Goal: Task Accomplishment & Management: Manage account settings

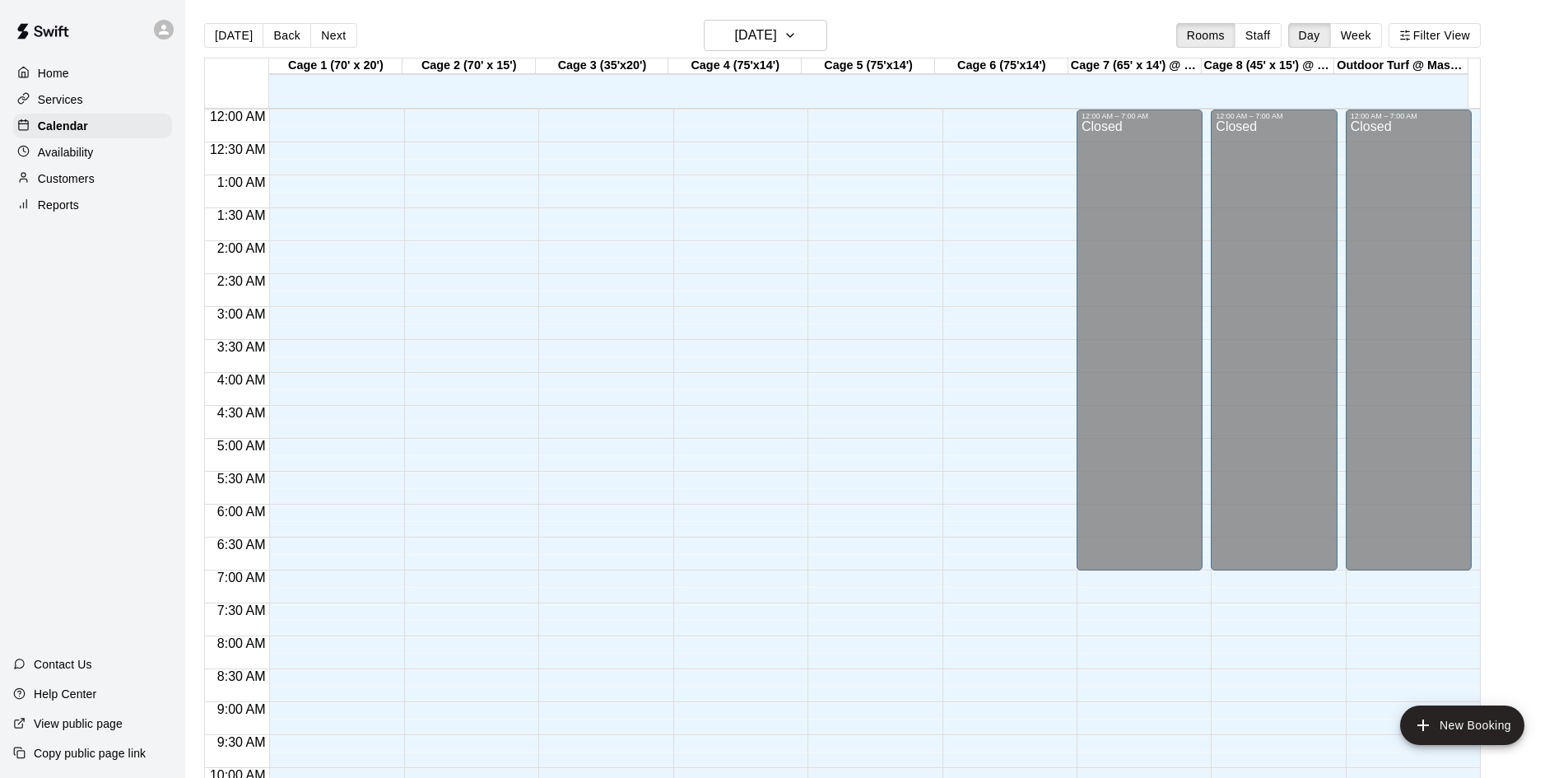
scroll to position [634, 0]
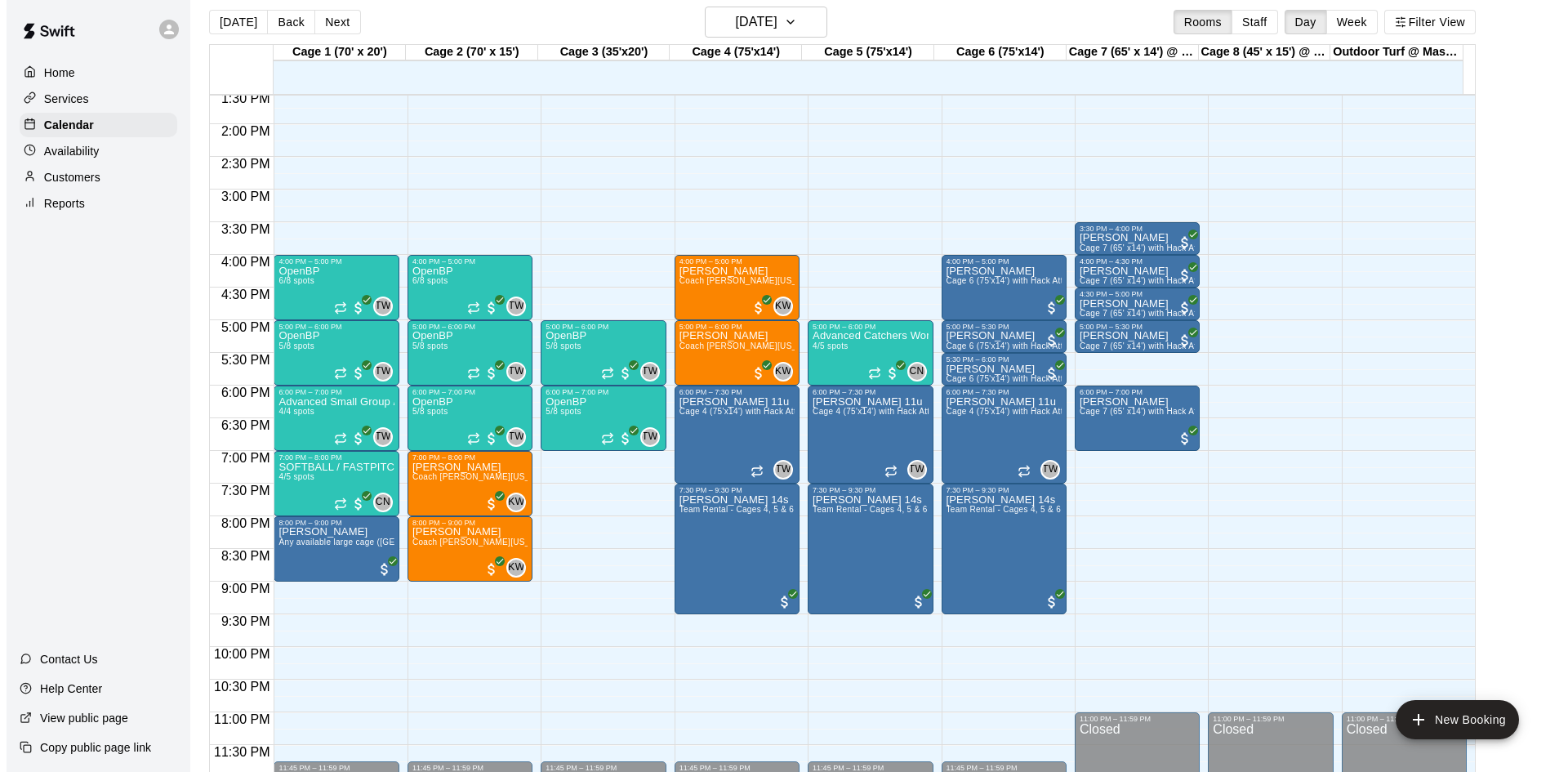
scroll to position [27, 0]
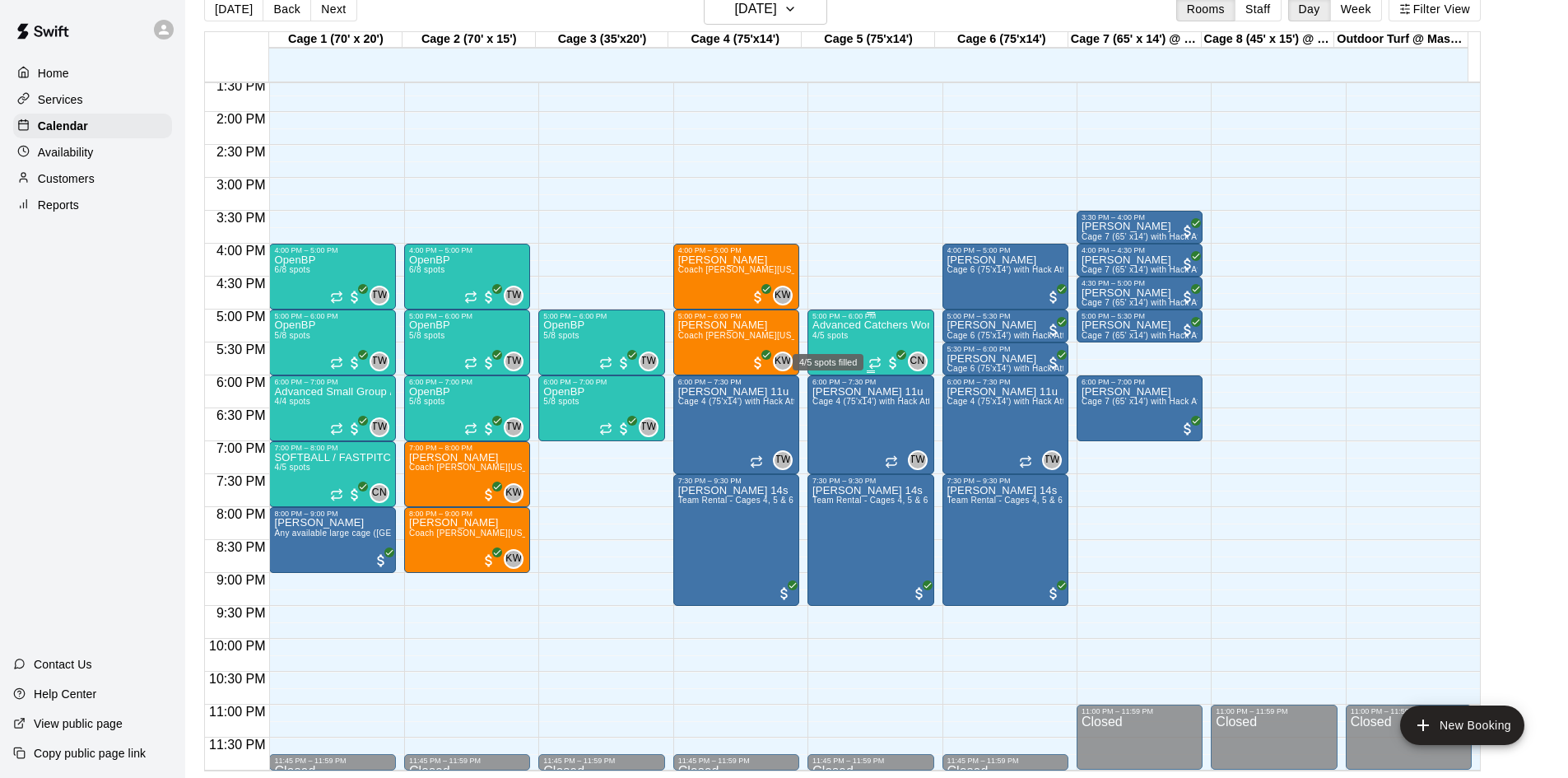
click at [846, 337] on span "4/5 spots" at bounding box center [830, 335] width 36 height 9
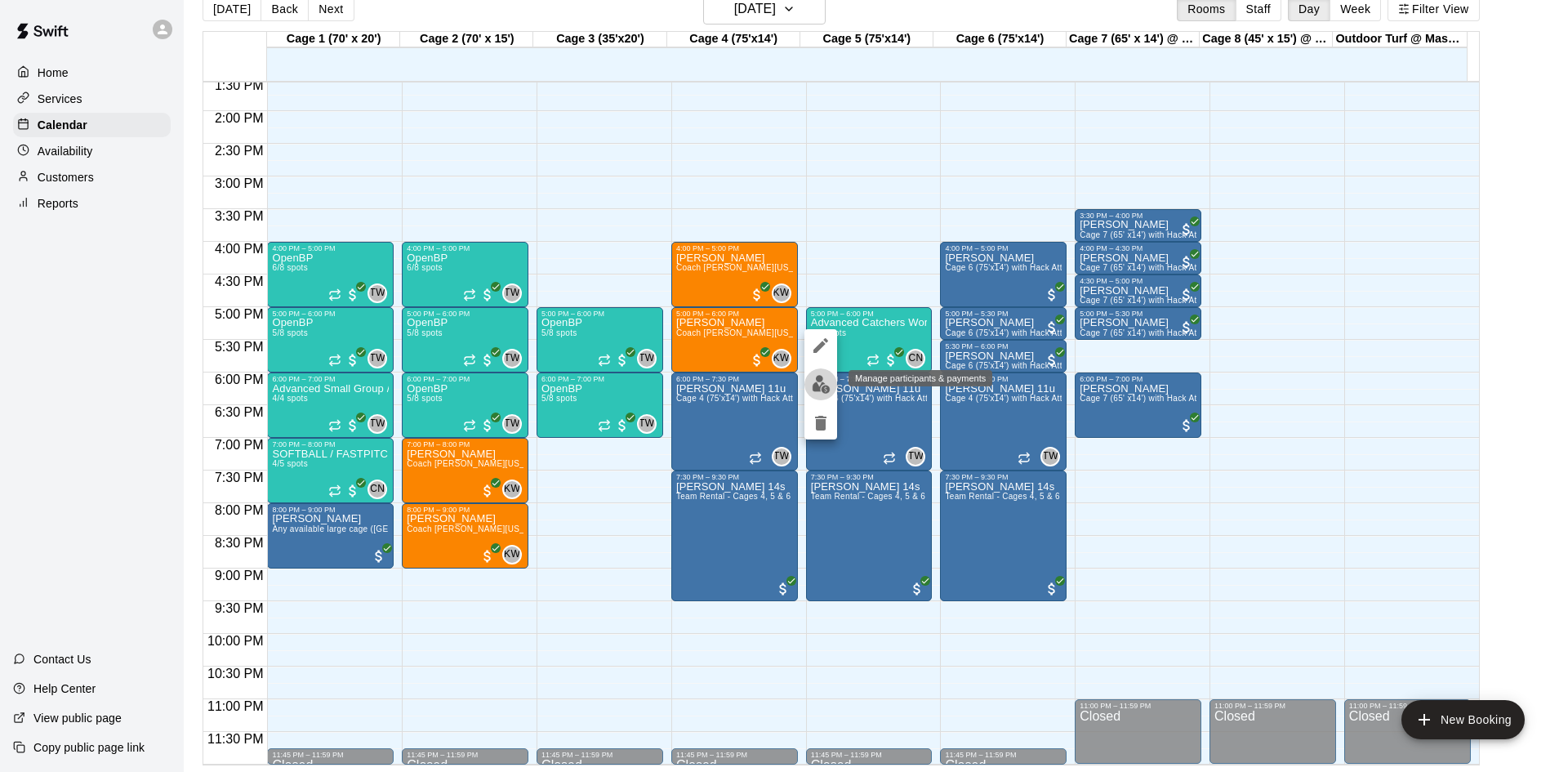
click at [817, 379] on img "edit" at bounding box center [821, 385] width 19 height 19
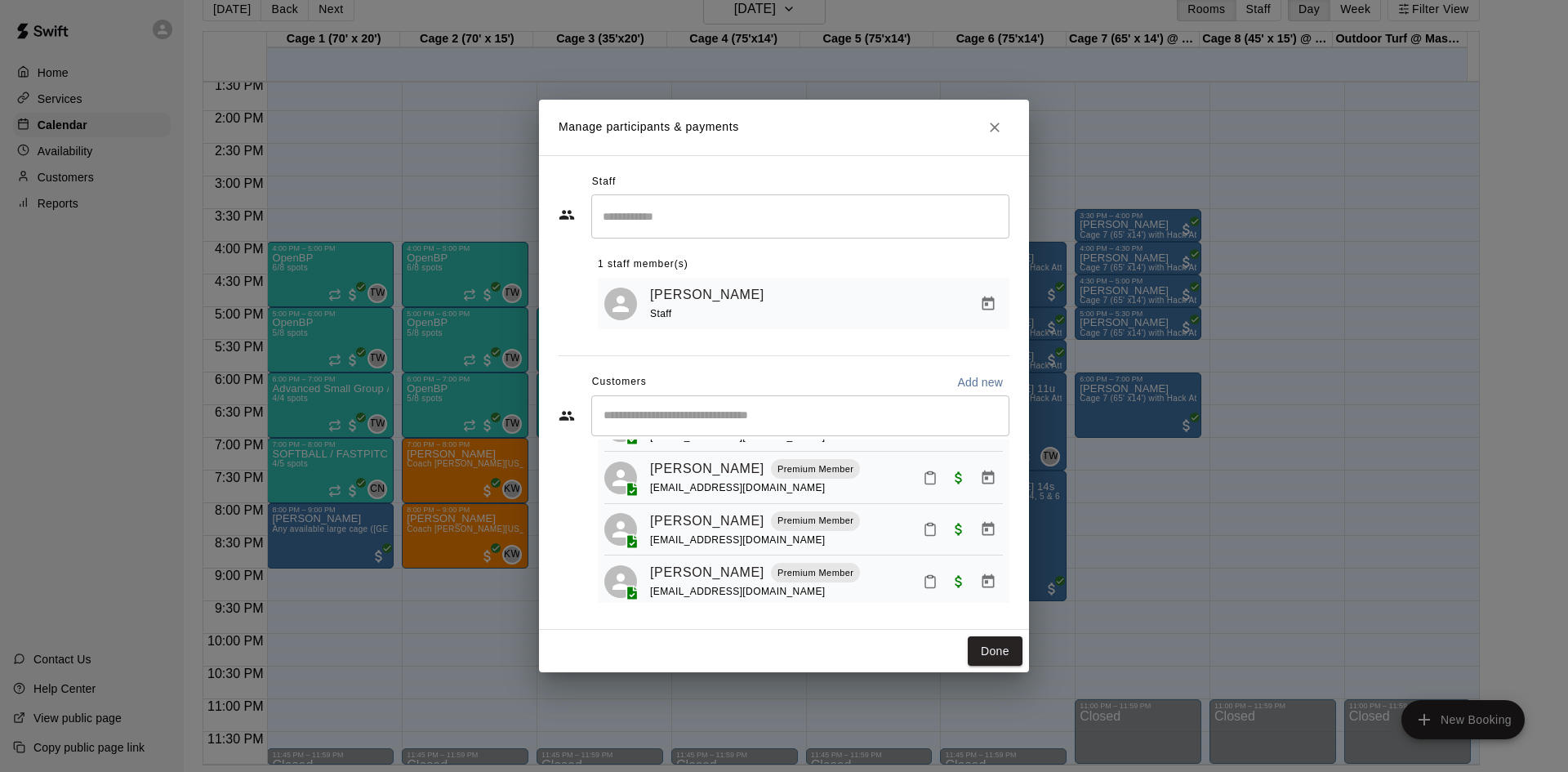
scroll to position [100, 0]
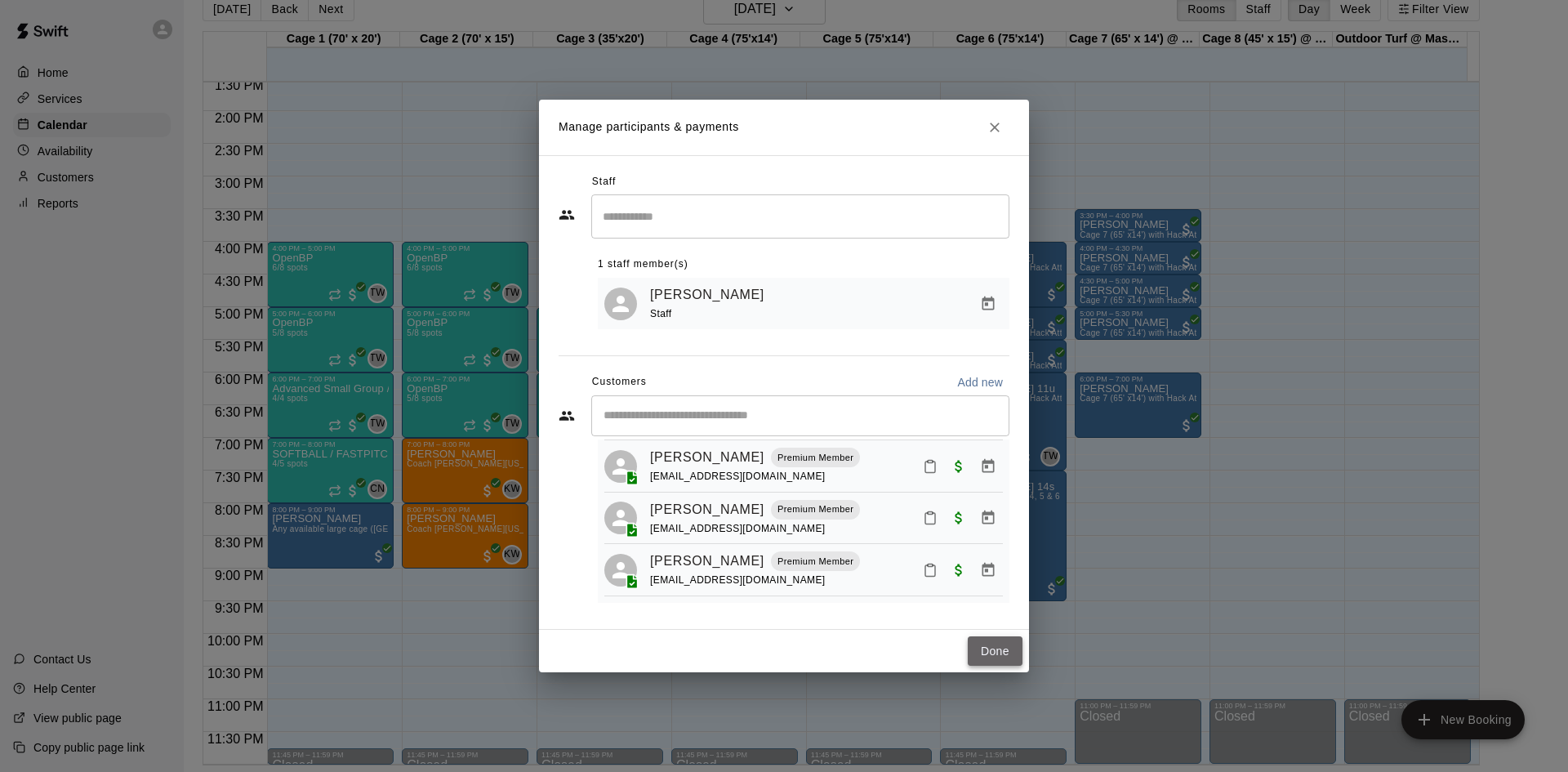
click at [993, 649] on button "Done" at bounding box center [996, 652] width 55 height 30
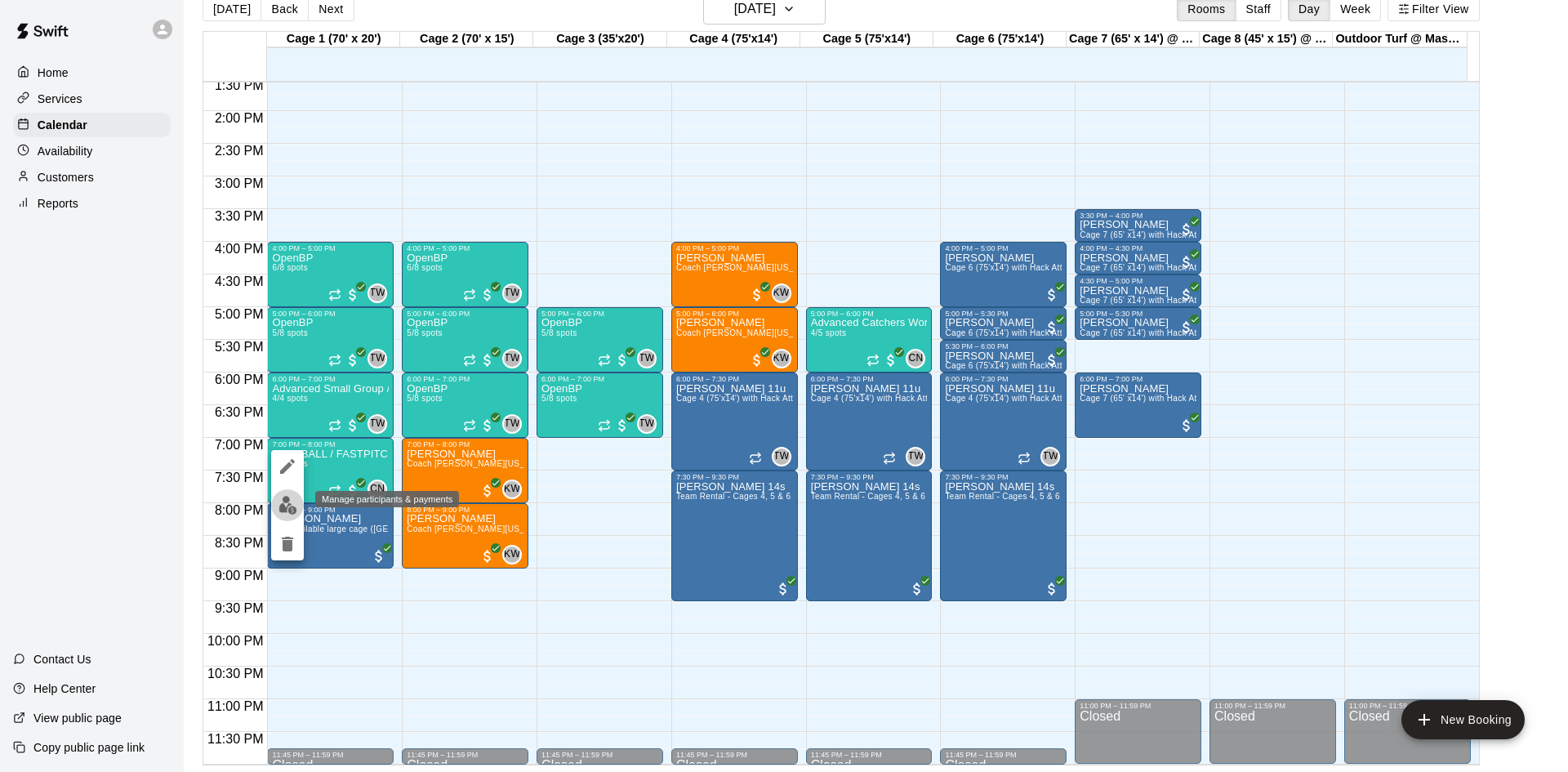
click at [285, 497] on img "edit" at bounding box center [288, 506] width 19 height 19
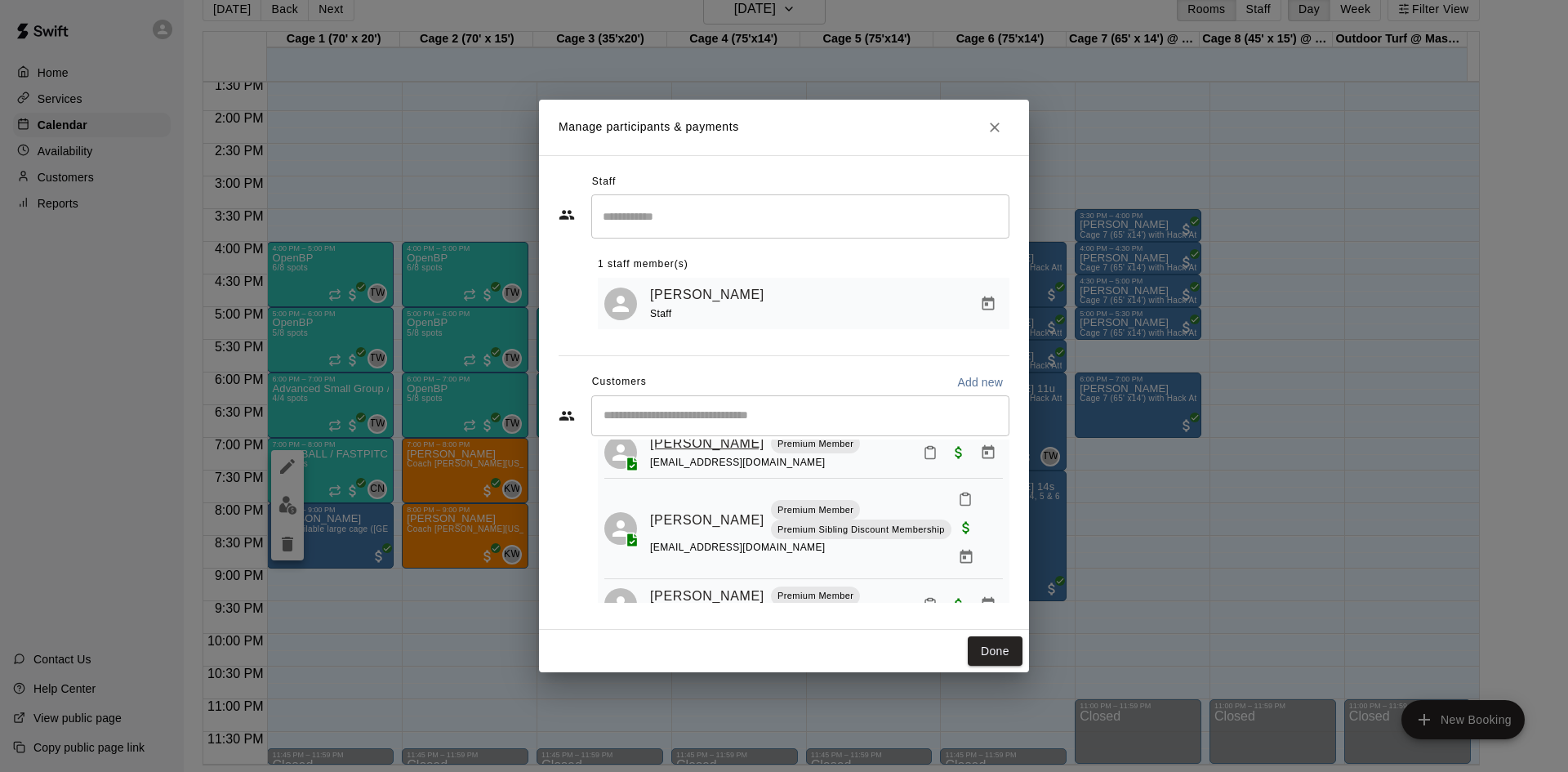
scroll to position [121, 0]
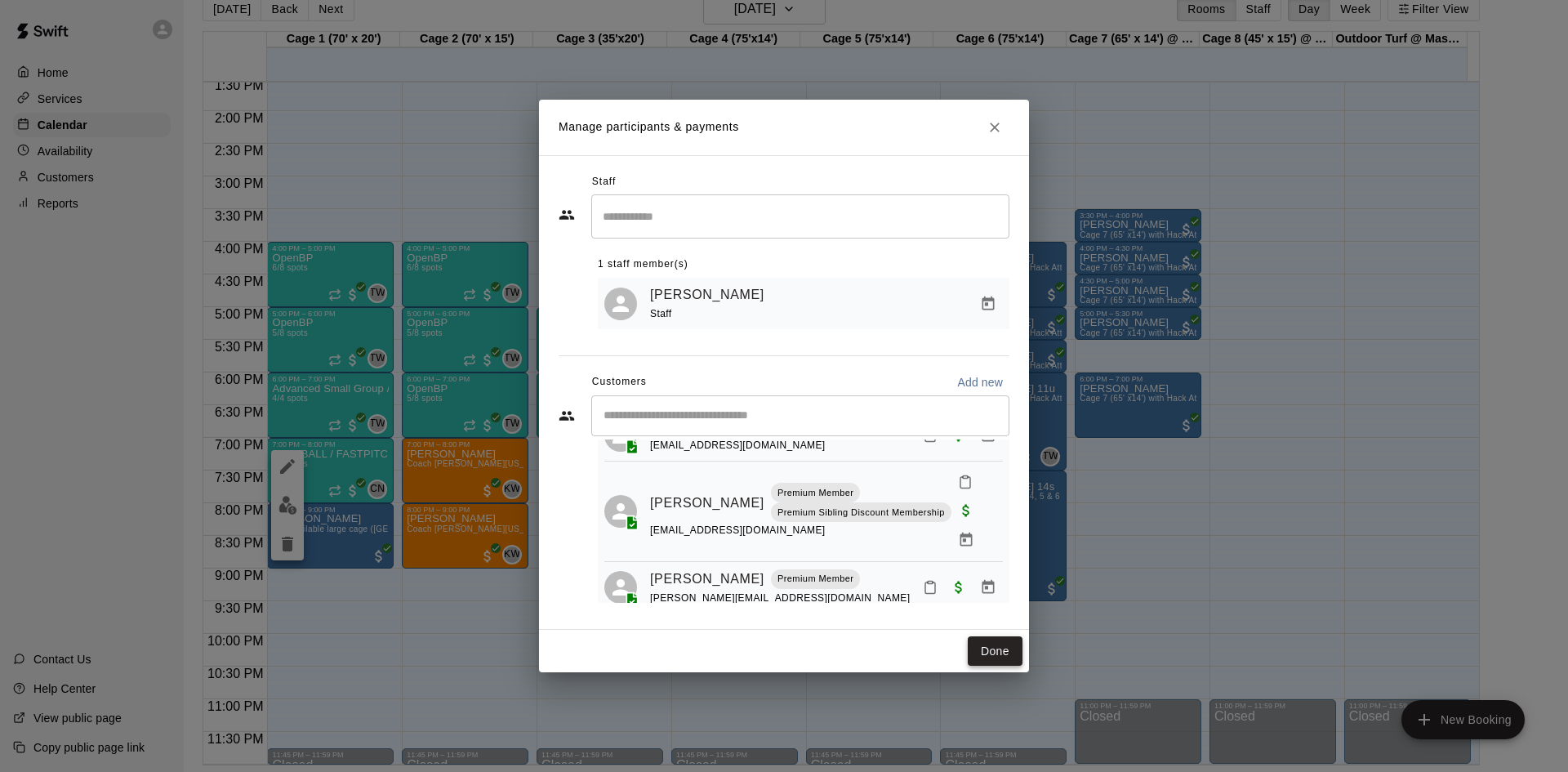
drag, startPoint x: 999, startPoint y: 648, endPoint x: 986, endPoint y: 643, distance: 13.9
click at [1003, 648] on button "Done" at bounding box center [996, 652] width 55 height 30
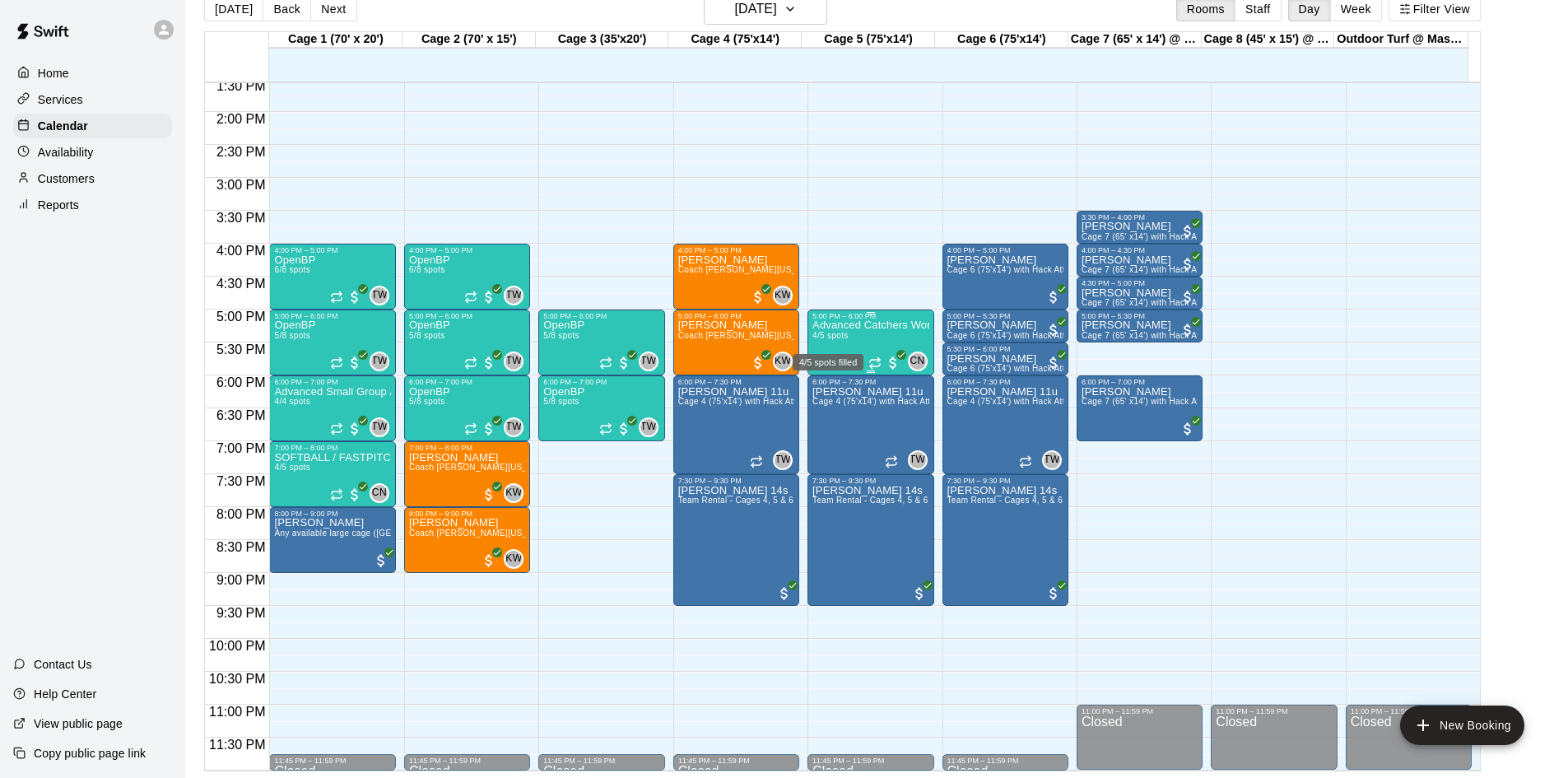
click at [844, 338] on span "4/5 spots" at bounding box center [830, 335] width 36 height 9
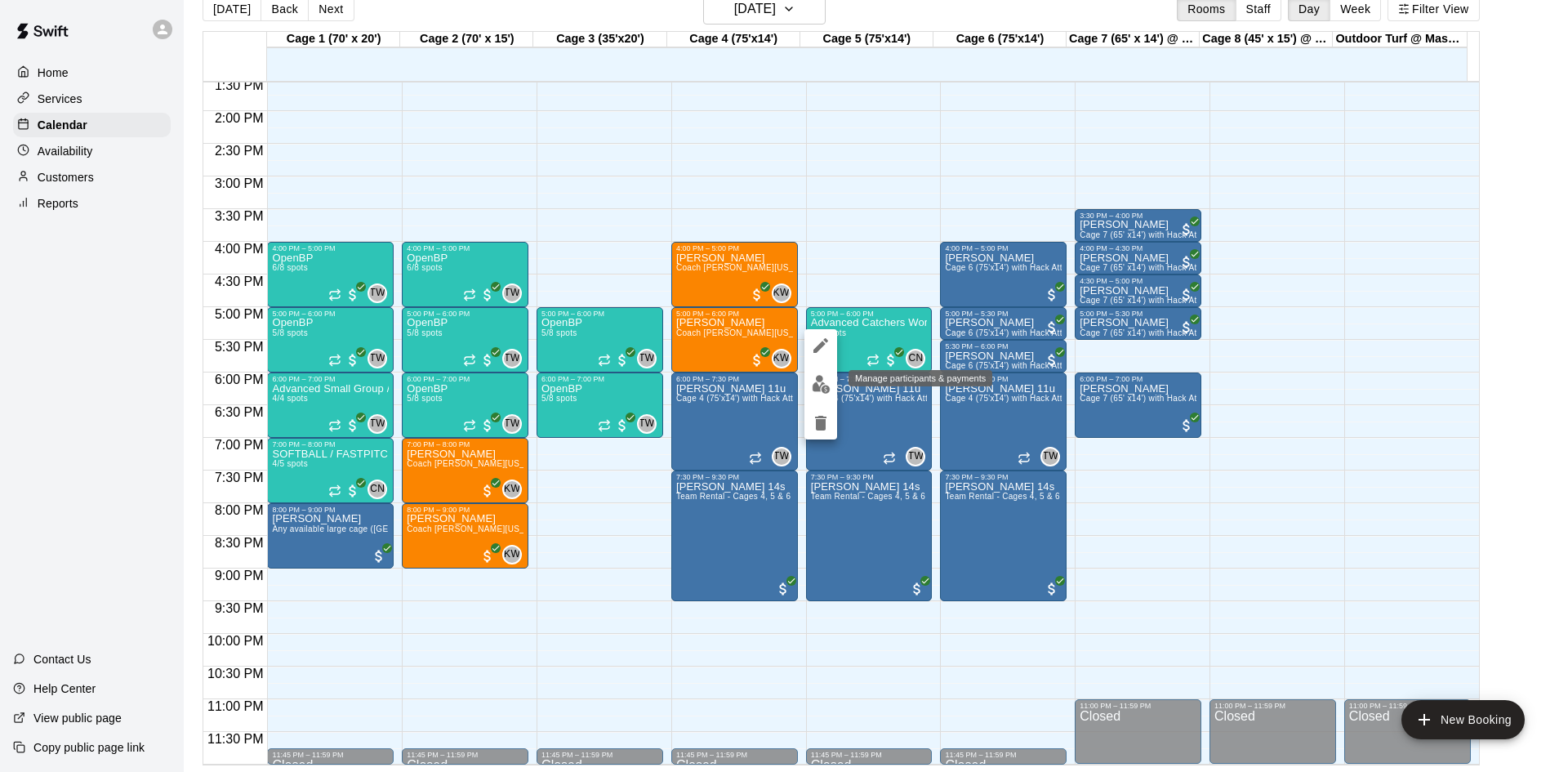
click at [819, 379] on img "edit" at bounding box center [821, 385] width 19 height 19
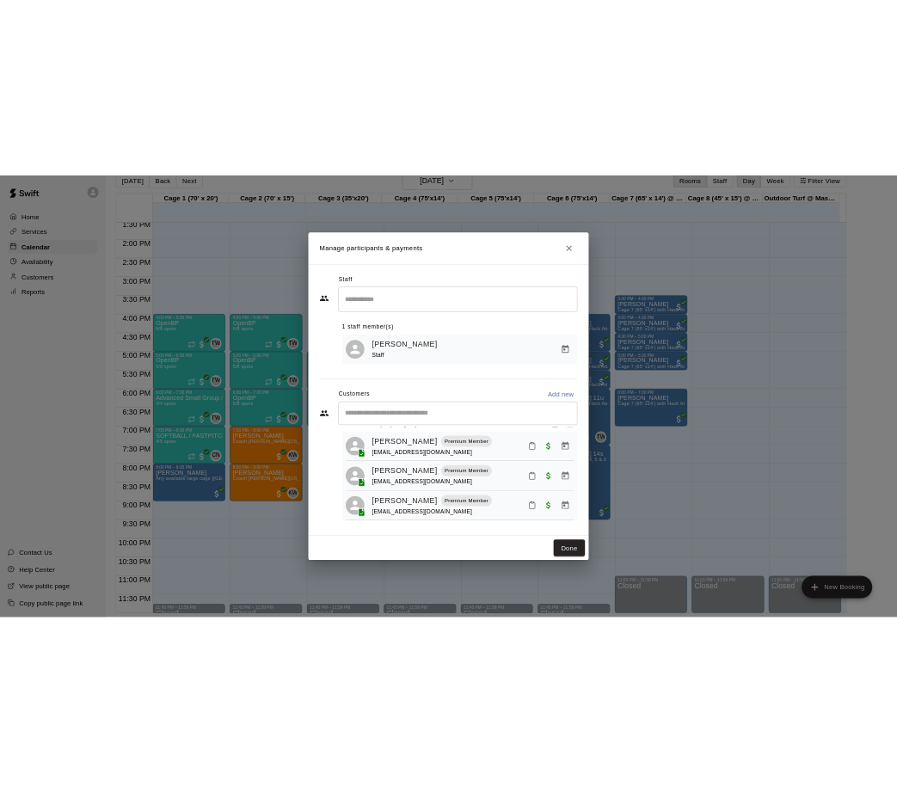
scroll to position [105, 0]
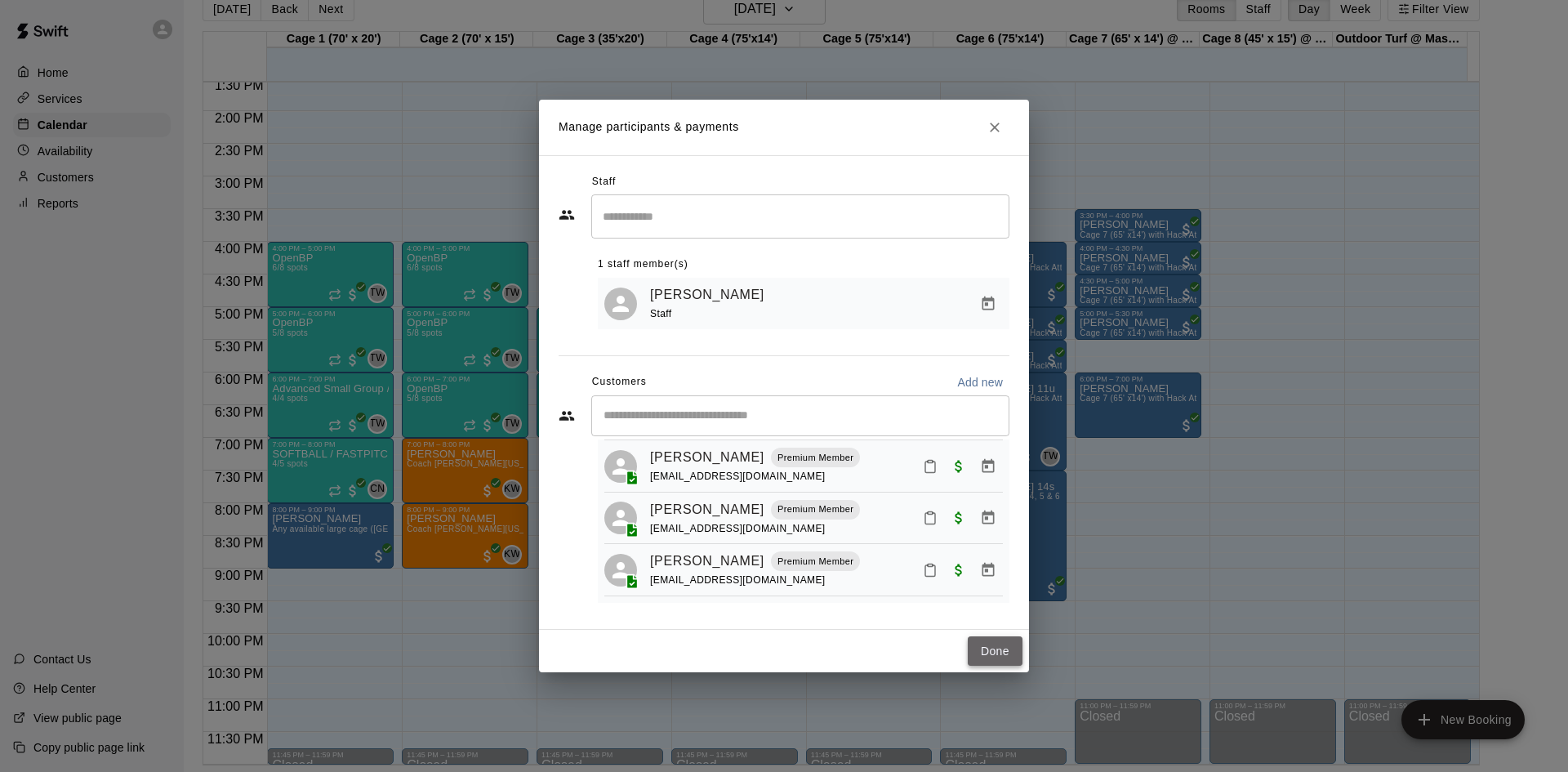
click at [994, 643] on button "Done" at bounding box center [996, 652] width 55 height 30
